Goal: Information Seeking & Learning: Learn about a topic

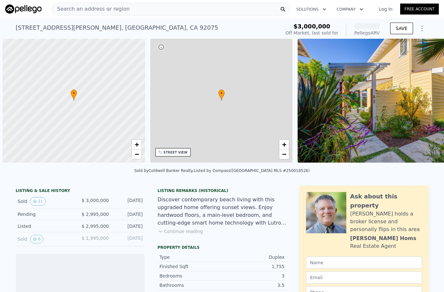
scroll to position [0, 3]
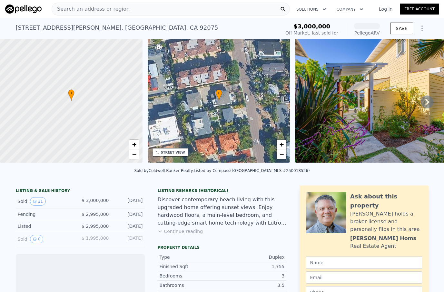
click at [129, 10] on div "Search an address or region" at bounding box center [171, 9] width 238 height 13
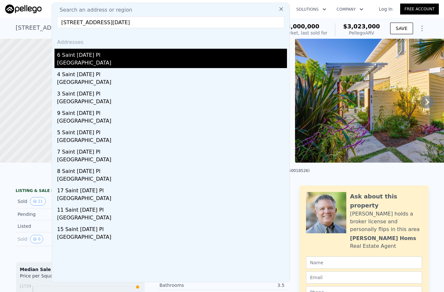
type input "6 Saint Lucia Pl Tiburon CA 94920"
click at [129, 66] on div "Marin County, CA 94920" at bounding box center [172, 63] width 230 height 9
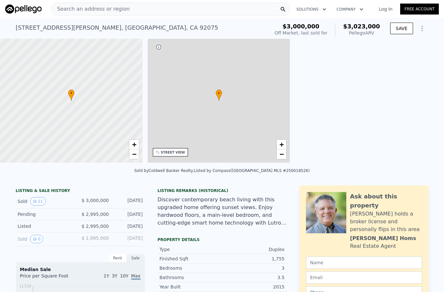
type input "$ 3,023,000"
type input "1"
type input "1513"
type input "2257"
type input "196020000"
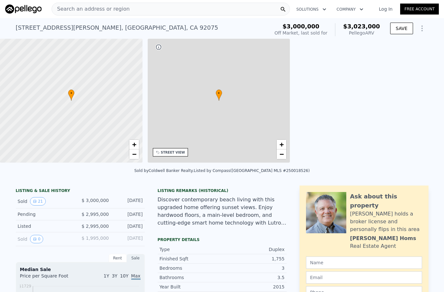
type input "-$ 414,339"
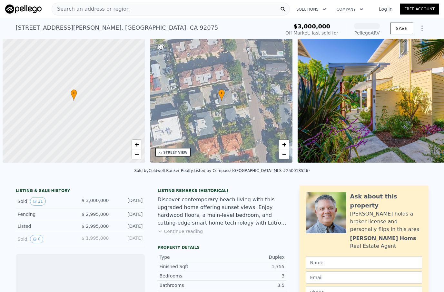
scroll to position [0, 3]
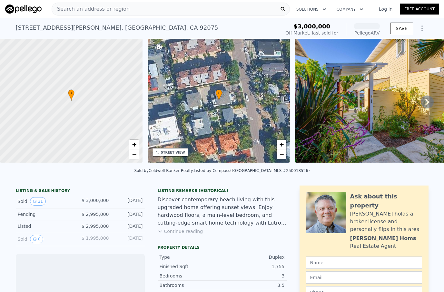
click at [131, 10] on div "Search an address or region" at bounding box center [171, 9] width 238 height 13
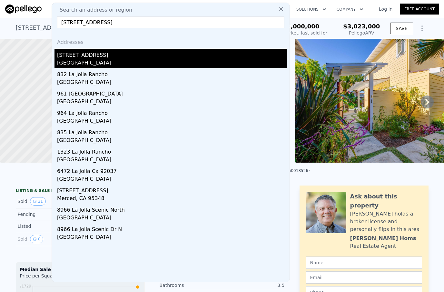
type input "896 La Jolla Rancho Rd La Jolla, CA 92037"
click at [96, 62] on div "San Diego, CA 92037" at bounding box center [172, 63] width 230 height 9
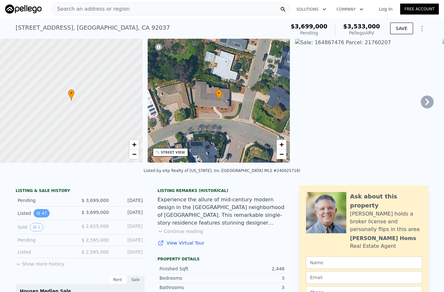
click at [35, 214] on button "47" at bounding box center [42, 213] width 16 height 8
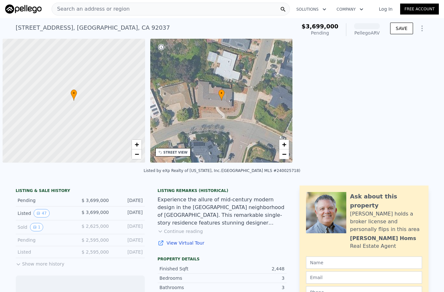
scroll to position [0, 3]
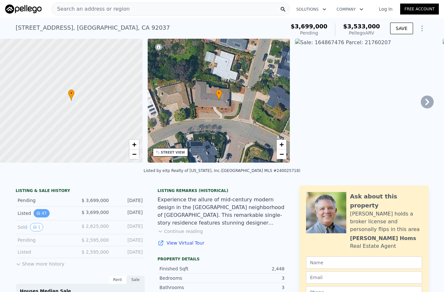
click at [39, 215] on icon "View historical data" at bounding box center [38, 213] width 4 height 4
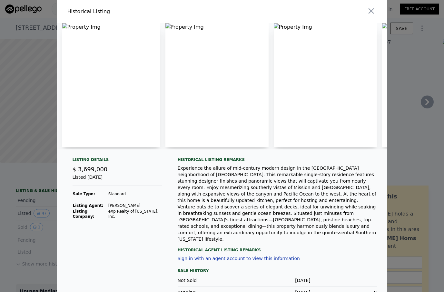
scroll to position [0, 0]
click at [76, 102] on img at bounding box center [111, 85] width 98 height 124
click at [115, 92] on img at bounding box center [111, 85] width 98 height 124
click at [255, 83] on img at bounding box center [217, 85] width 103 height 124
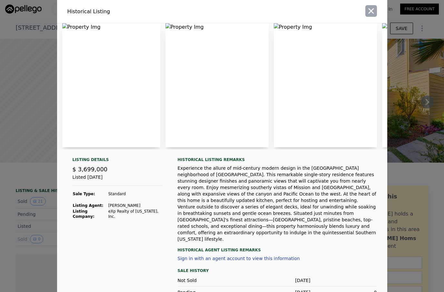
click at [373, 10] on icon "button" at bounding box center [371, 10] width 9 height 9
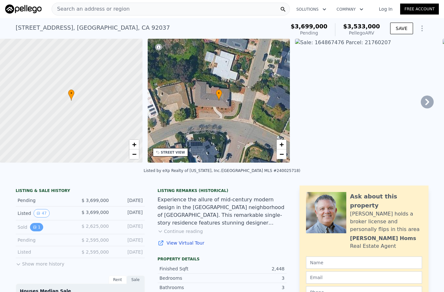
click at [34, 227] on icon "View historical data" at bounding box center [35, 227] width 4 height 4
